Goal: Task Accomplishment & Management: Manage account settings

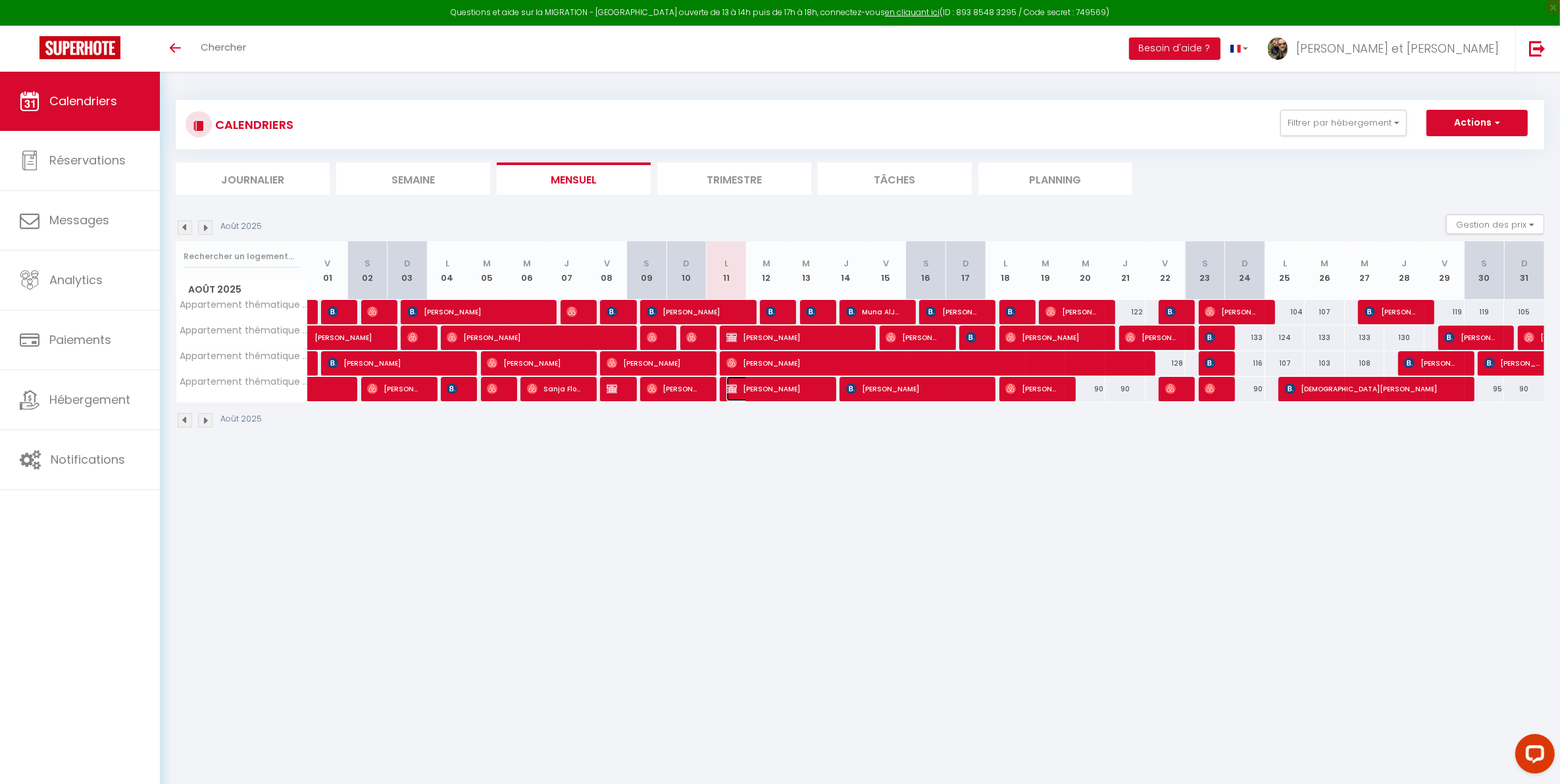
click at [732, 390] on img at bounding box center [731, 388] width 10 height 10
select select "OK"
select select "0"
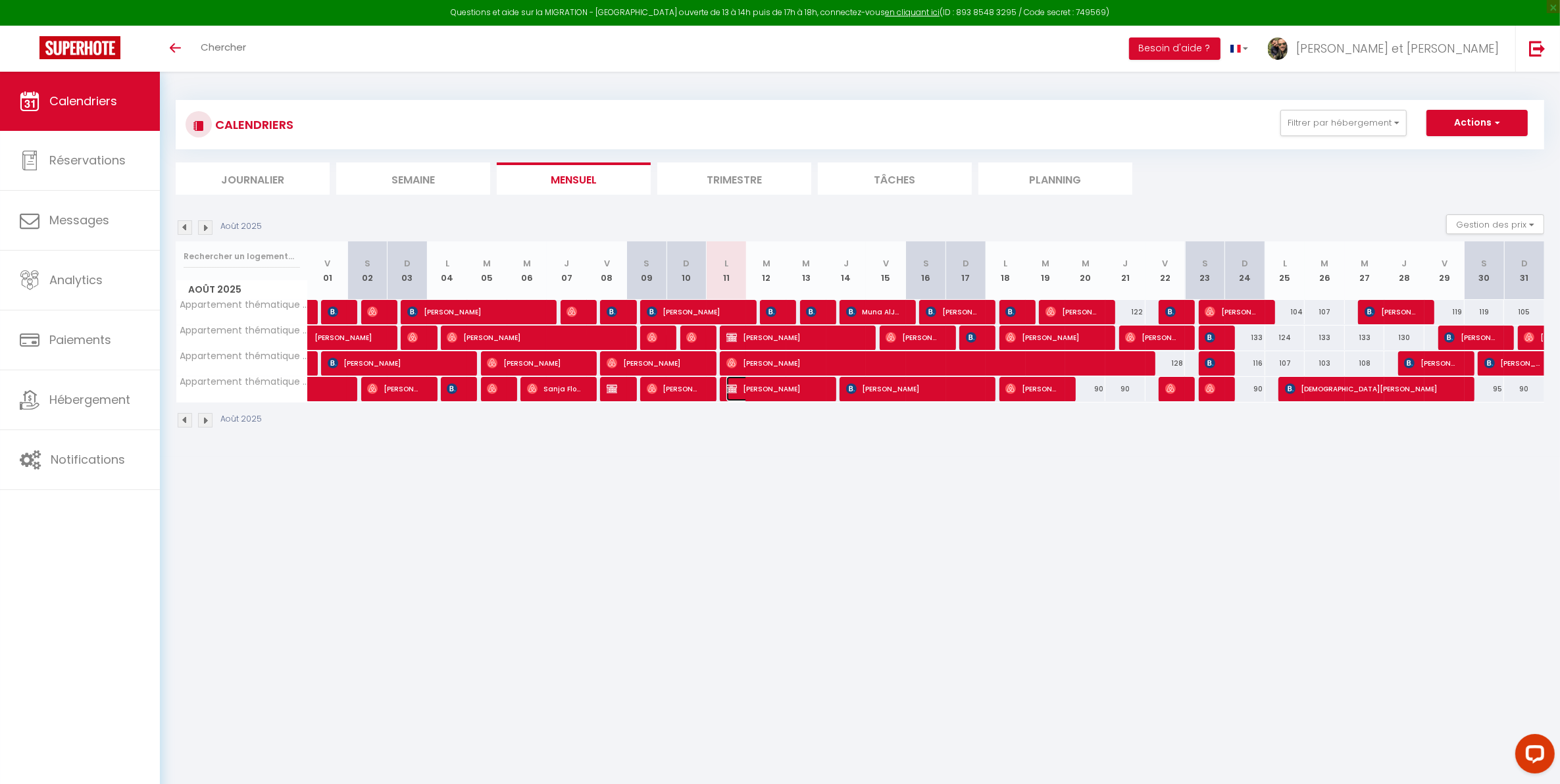
select select "1"
select select
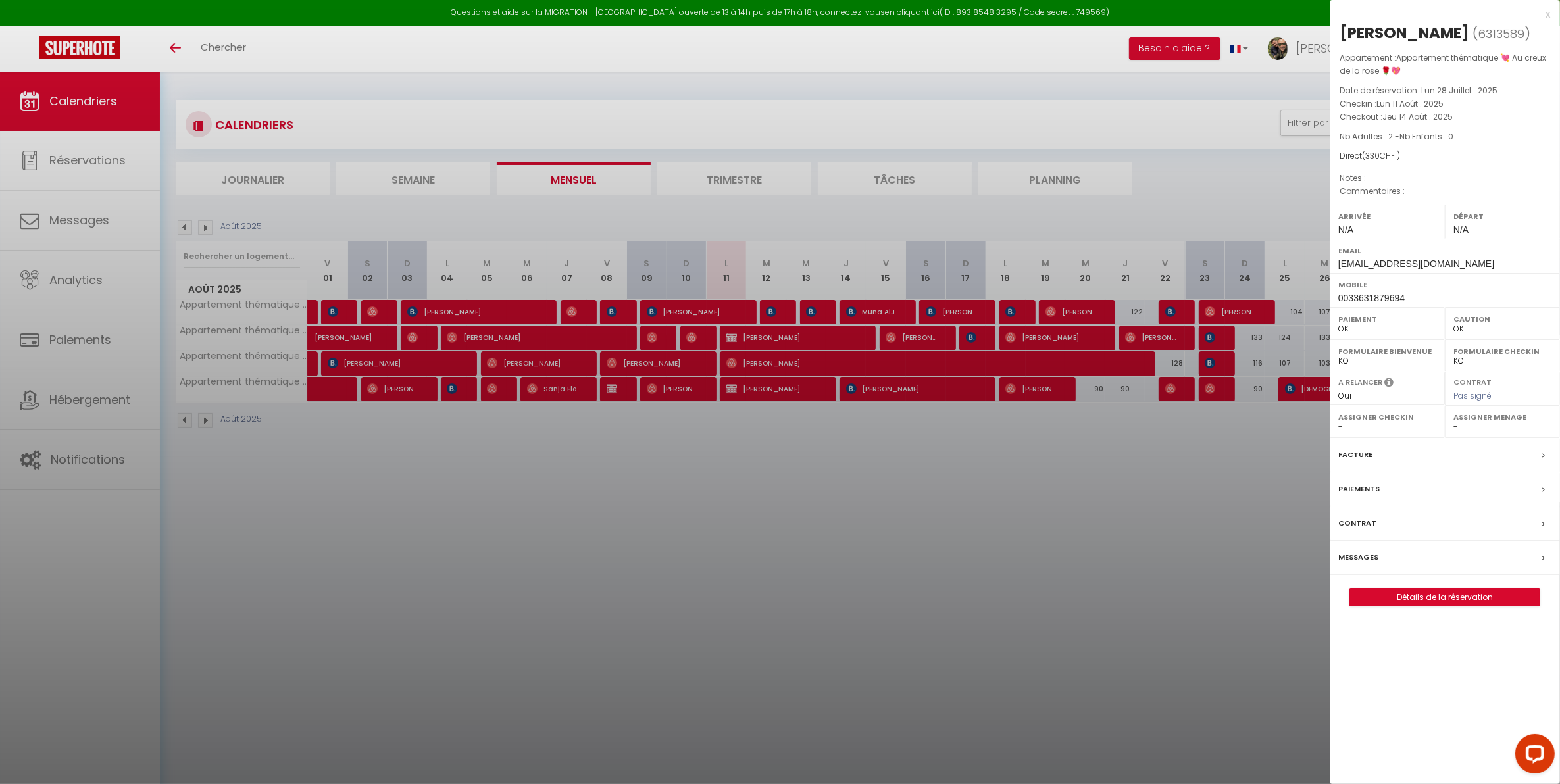
click at [1373, 302] on span "0033631879694" at bounding box center [1372, 298] width 67 height 10
drag, startPoint x: 1358, startPoint y: 300, endPoint x: 1337, endPoint y: 298, distance: 21.1
click at [1337, 298] on div "Mobile 0033631879694" at bounding box center [1445, 290] width 230 height 34
drag, startPoint x: 1337, startPoint y: 298, endPoint x: 1376, endPoint y: 302, distance: 39.2
click at [1376, 302] on span "0033631879694" at bounding box center [1372, 298] width 67 height 10
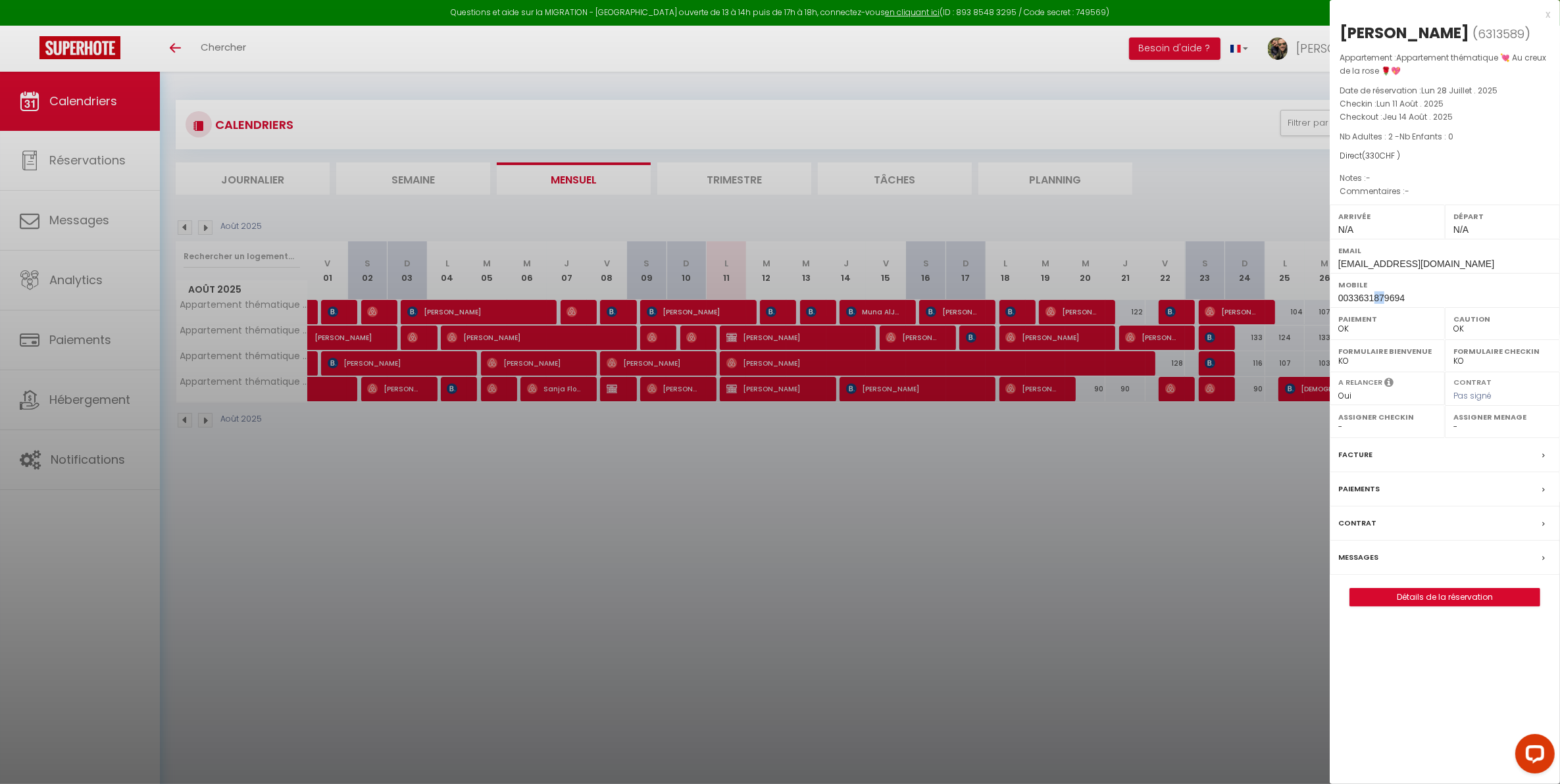
drag, startPoint x: 1382, startPoint y: 302, endPoint x: 1375, endPoint y: 299, distance: 7.6
click at [1375, 299] on span "0033631879694" at bounding box center [1372, 298] width 67 height 10
drag, startPoint x: 1375, startPoint y: 299, endPoint x: 1421, endPoint y: 303, distance: 46.2
click at [1421, 303] on div "Mobile 0033631879694" at bounding box center [1445, 290] width 230 height 34
click at [1070, 458] on div at bounding box center [780, 392] width 1560 height 784
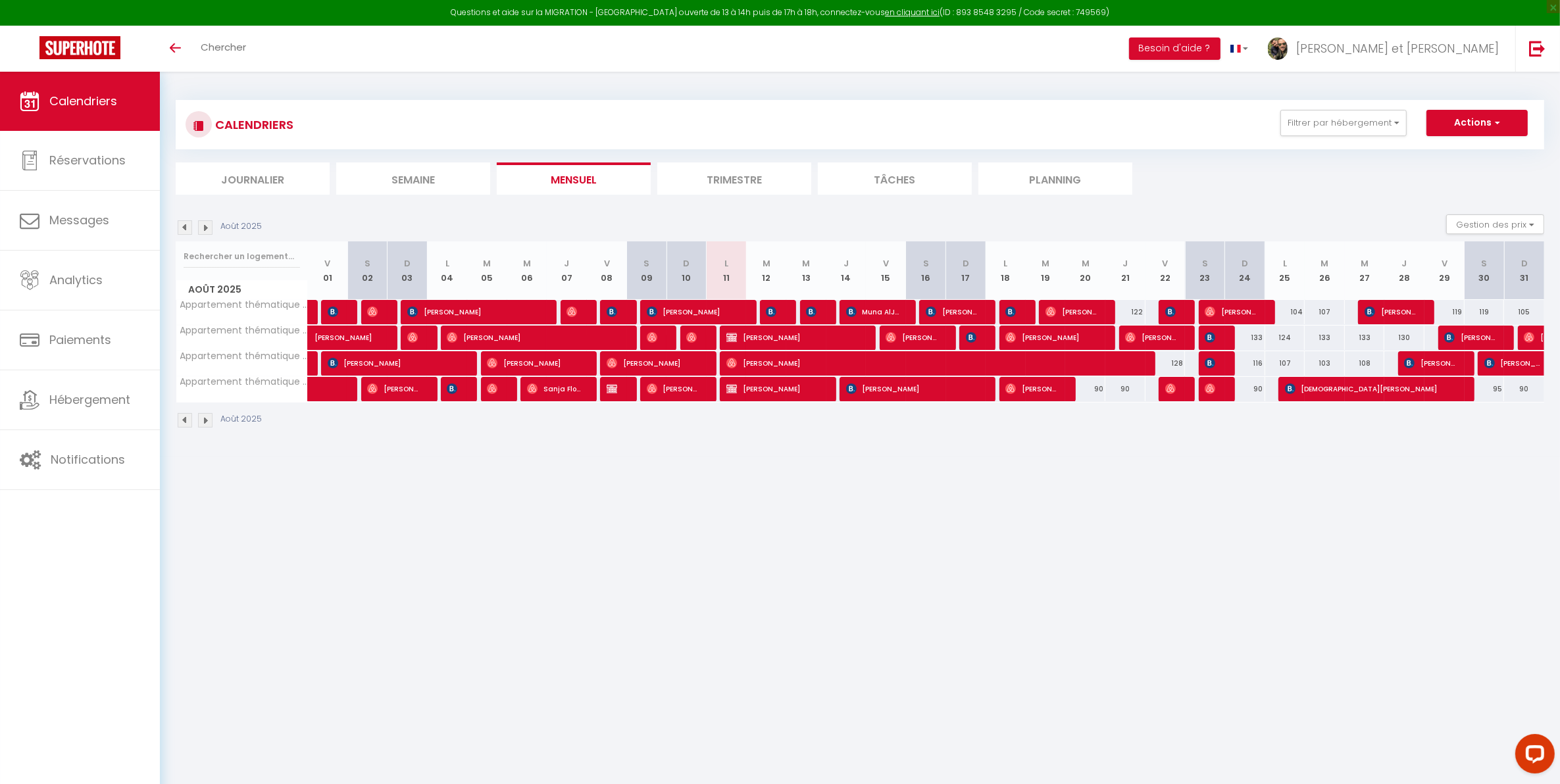
drag, startPoint x: 1157, startPoint y: 442, endPoint x: 1154, endPoint y: 432, distance: 10.4
click at [1157, 442] on div "CALENDRIERS Filtrer par hébergement Tous Appartement thématique 🌿Nature Scandin…" at bounding box center [859, 264] width 1400 height 386
